Goal: Information Seeking & Learning: Learn about a topic

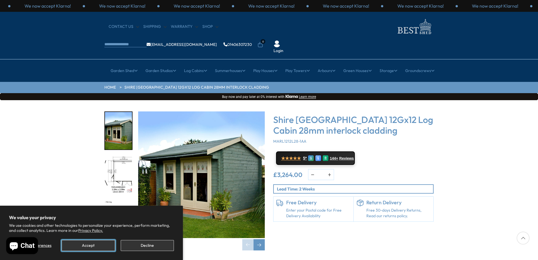
click at [90, 247] on button "Accept" at bounding box center [88, 245] width 53 height 11
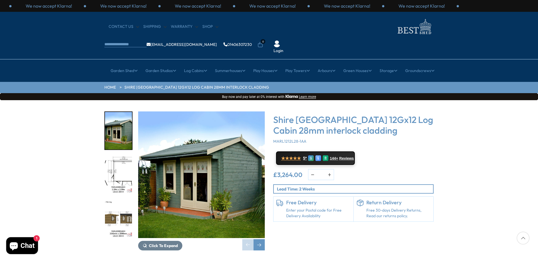
click at [213, 138] on img "1 / 18" at bounding box center [201, 174] width 127 height 127
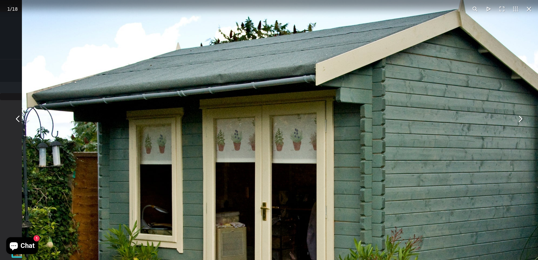
drag, startPoint x: 252, startPoint y: 129, endPoint x: 247, endPoint y: 213, distance: 84.4
click at [247, 213] on img "You can close this modal content with the ESC key" at bounding box center [292, 171] width 540 height 540
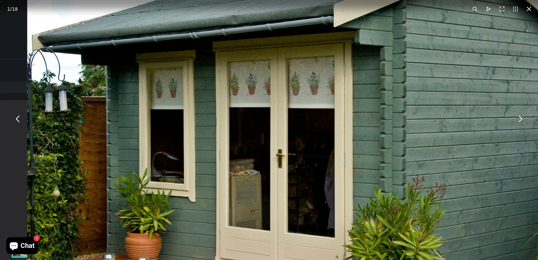
drag, startPoint x: 232, startPoint y: 183, endPoint x: 247, endPoint y: 150, distance: 36.6
click at [247, 150] on img "You can close this modal content with the ESC key" at bounding box center [308, 116] width 563 height 563
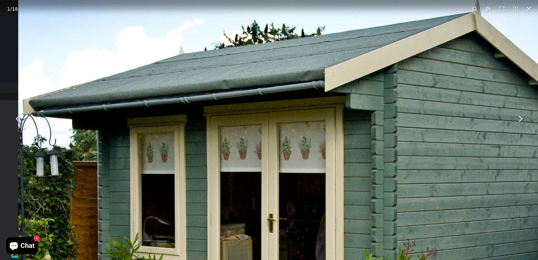
drag, startPoint x: 230, startPoint y: 175, endPoint x: 219, endPoint y: 233, distance: 58.2
click at [221, 241] on img "You can close this modal content with the ESC key" at bounding box center [299, 180] width 563 height 563
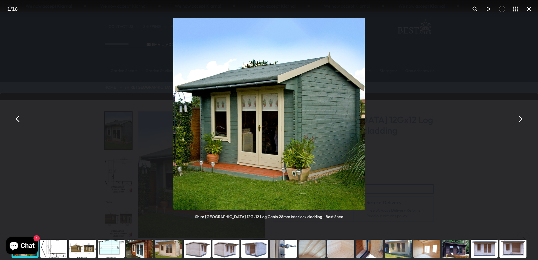
click at [17, 123] on button "You can close this modal content with the ESC key" at bounding box center [18, 119] width 14 height 14
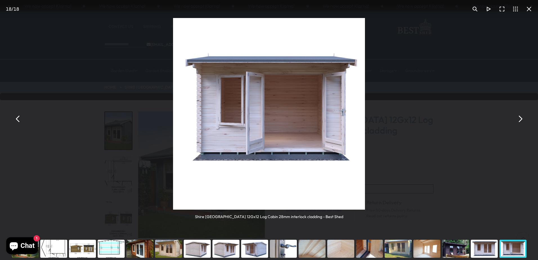
click at [17, 123] on button "You can close this modal content with the ESC key" at bounding box center [18, 119] width 14 height 14
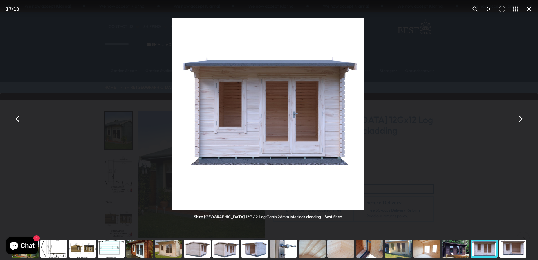
click at [17, 123] on button "You can close this modal content with the ESC key" at bounding box center [18, 119] width 14 height 14
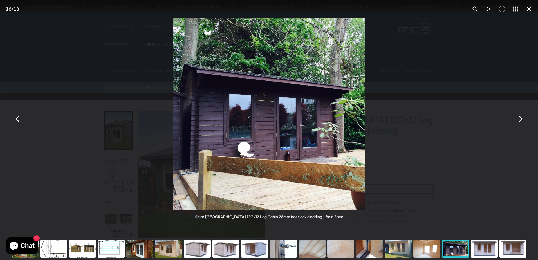
click at [17, 123] on button "You can close this modal content with the ESC key" at bounding box center [18, 119] width 14 height 14
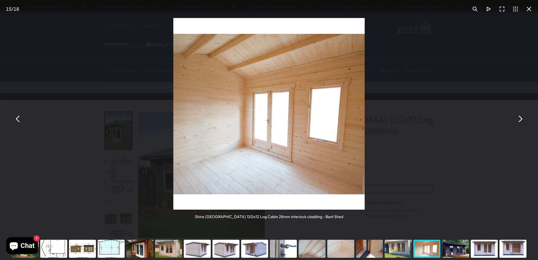
click at [17, 123] on button "You can close this modal content with the ESC key" at bounding box center [18, 119] width 14 height 14
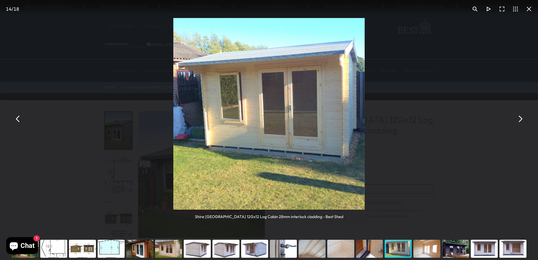
click at [17, 123] on button "You can close this modal content with the ESC key" at bounding box center [18, 119] width 14 height 14
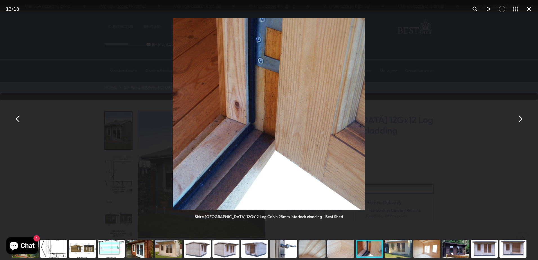
click at [17, 123] on button "You can close this modal content with the ESC key" at bounding box center [18, 119] width 14 height 14
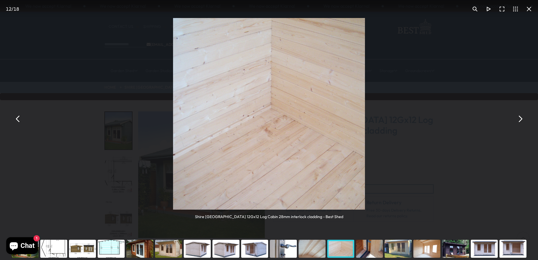
click at [17, 123] on button "You can close this modal content with the ESC key" at bounding box center [18, 119] width 14 height 14
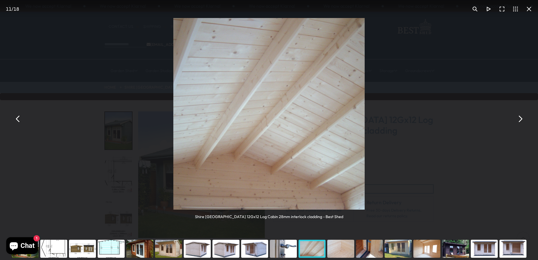
click at [17, 123] on button "You can close this modal content with the ESC key" at bounding box center [18, 119] width 14 height 14
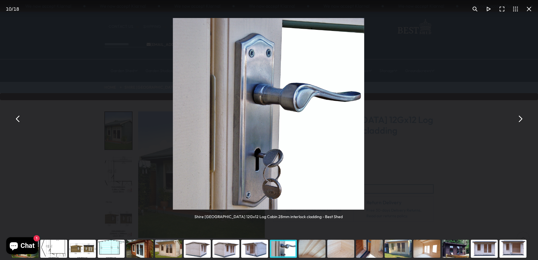
click at [17, 123] on button "You can close this modal content with the ESC key" at bounding box center [18, 119] width 14 height 14
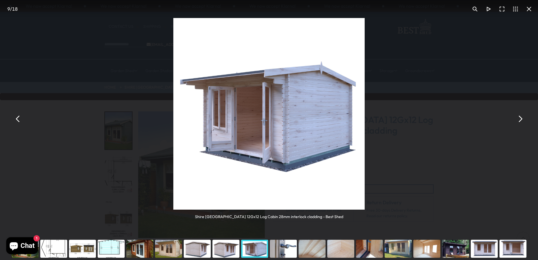
click at [518, 117] on button "You can close this modal content with the ESC key" at bounding box center [520, 119] width 14 height 14
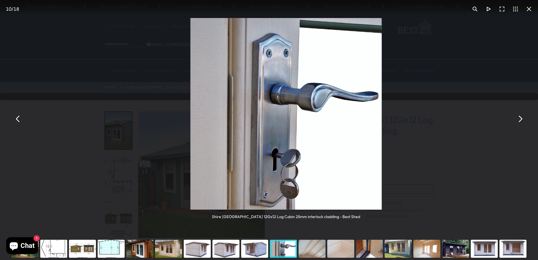
click at [518, 117] on button "You can close this modal content with the ESC key" at bounding box center [520, 119] width 14 height 14
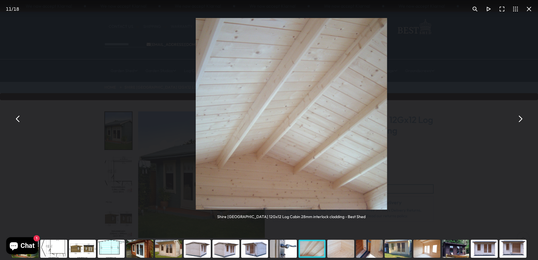
click at [518, 117] on button "You can close this modal content with the ESC key" at bounding box center [520, 119] width 14 height 14
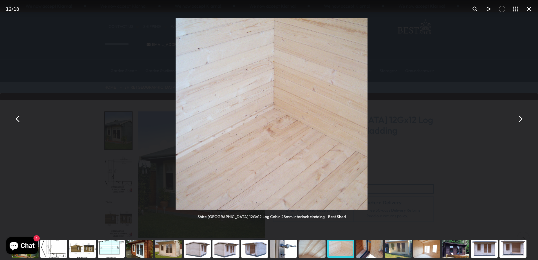
click at [518, 117] on button "You can close this modal content with the ESC key" at bounding box center [520, 119] width 14 height 14
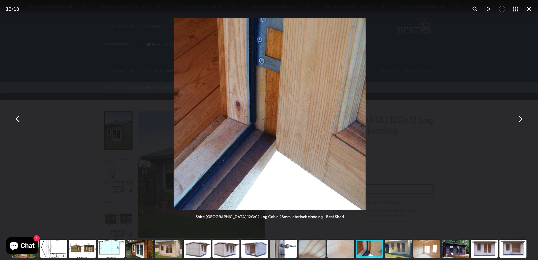
click at [518, 117] on button "You can close this modal content with the ESC key" at bounding box center [520, 119] width 14 height 14
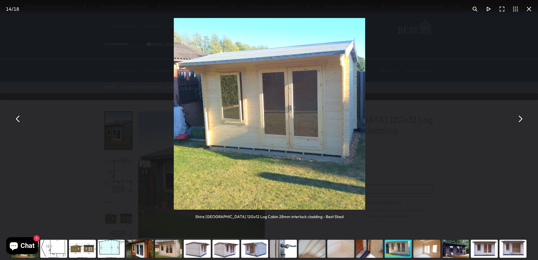
click at [518, 117] on button "You can close this modal content with the ESC key" at bounding box center [520, 119] width 14 height 14
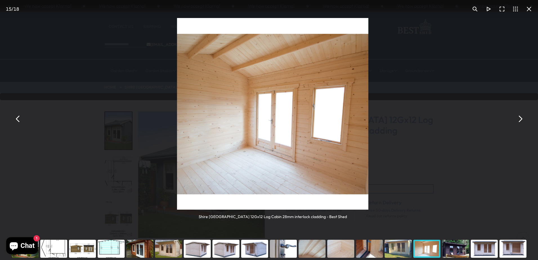
click at [518, 117] on button "You can close this modal content with the ESC key" at bounding box center [520, 119] width 14 height 14
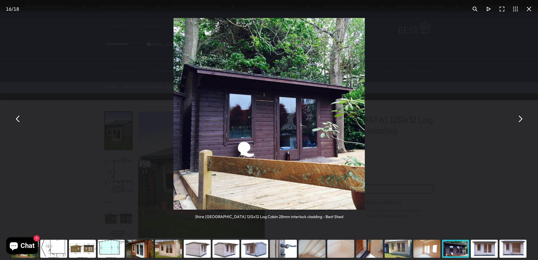
click at [518, 117] on button "You can close this modal content with the ESC key" at bounding box center [520, 119] width 14 height 14
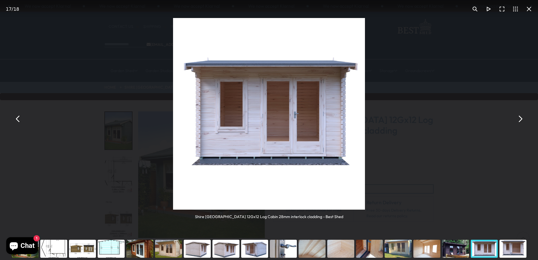
click at [518, 117] on button "You can close this modal content with the ESC key" at bounding box center [520, 119] width 14 height 14
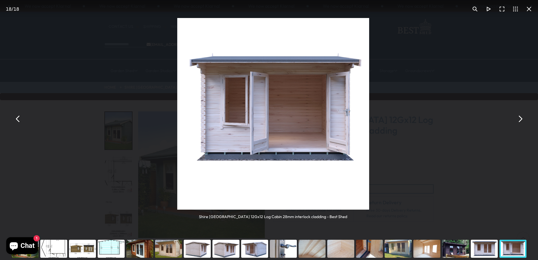
click at [518, 117] on button "You can close this modal content with the ESC key" at bounding box center [520, 119] width 14 height 14
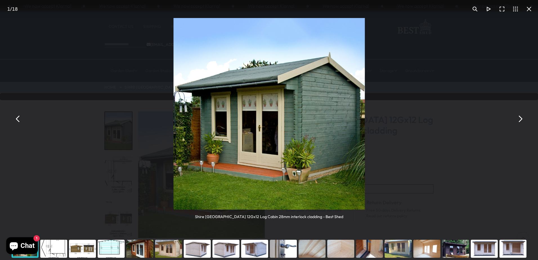
click at [518, 117] on button "You can close this modal content with the ESC key" at bounding box center [520, 119] width 14 height 14
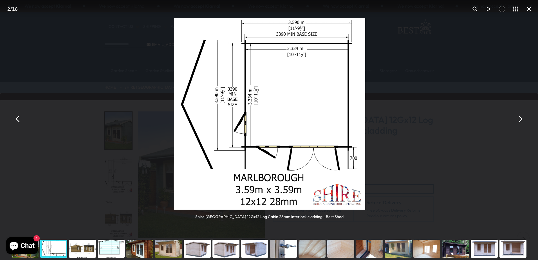
click at [518, 117] on button "You can close this modal content with the ESC key" at bounding box center [520, 119] width 14 height 14
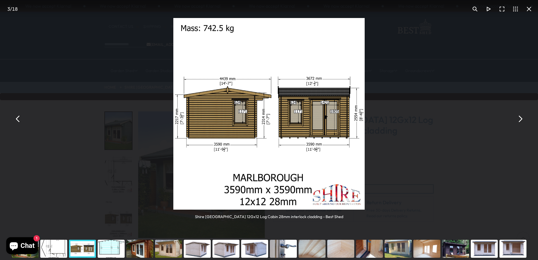
click at [518, 117] on button "You can close this modal content with the ESC key" at bounding box center [520, 119] width 14 height 14
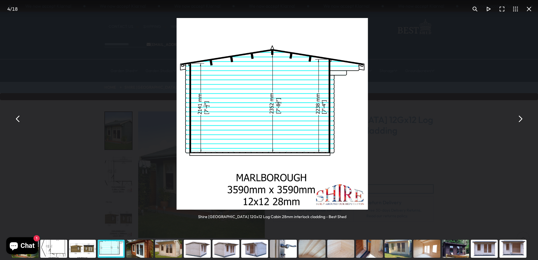
click at [518, 117] on button "You can close this modal content with the ESC key" at bounding box center [520, 119] width 14 height 14
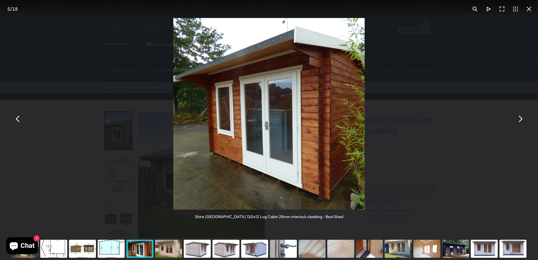
click at [518, 117] on button "You can close this modal content with the ESC key" at bounding box center [520, 119] width 14 height 14
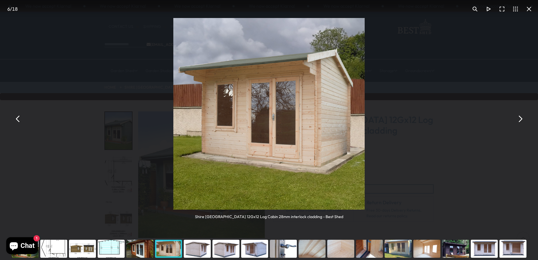
click at [518, 117] on button "You can close this modal content with the ESC key" at bounding box center [520, 119] width 14 height 14
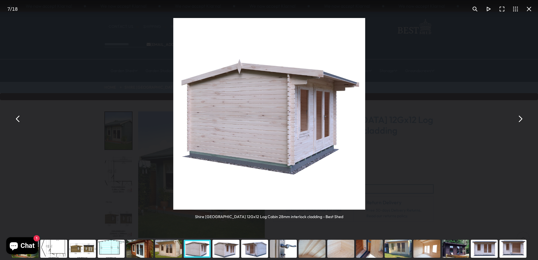
click at [518, 117] on button "You can close this modal content with the ESC key" at bounding box center [520, 119] width 14 height 14
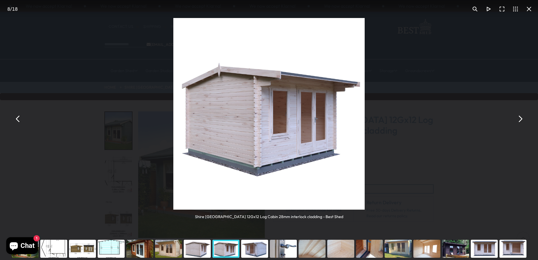
click at [517, 119] on button "You can close this modal content with the ESC key" at bounding box center [520, 119] width 14 height 14
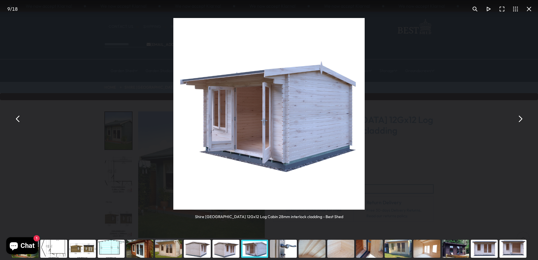
click at [518, 117] on button "You can close this modal content with the ESC key" at bounding box center [520, 119] width 14 height 14
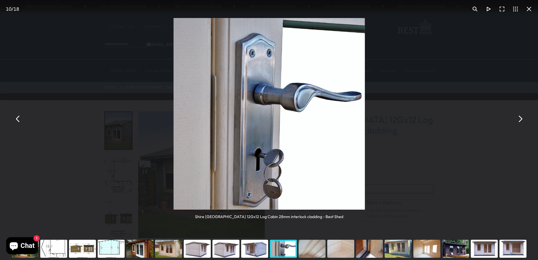
click at [518, 115] on button "You can close this modal content with the ESC key" at bounding box center [520, 119] width 14 height 14
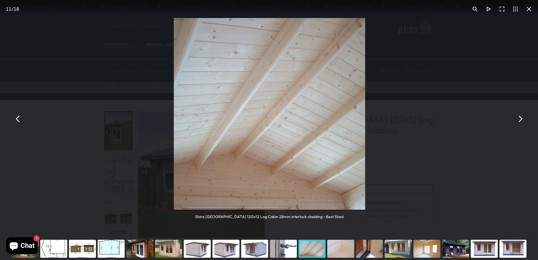
click at [517, 116] on button "You can close this modal content with the ESC key" at bounding box center [520, 119] width 14 height 14
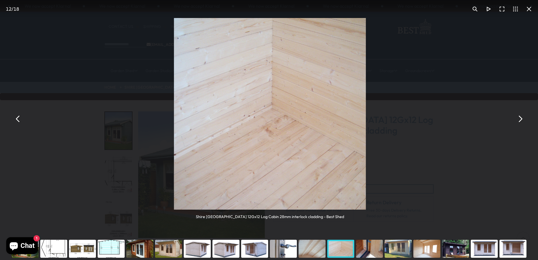
click at [517, 116] on button "You can close this modal content with the ESC key" at bounding box center [520, 119] width 14 height 14
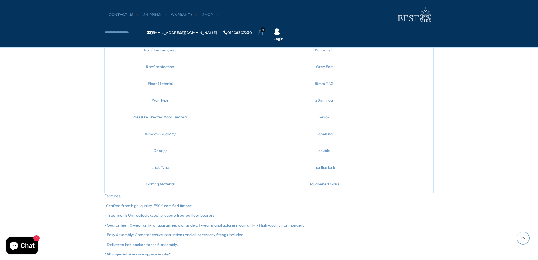
scroll to position [760, 0]
